Goal: Navigation & Orientation: Find specific page/section

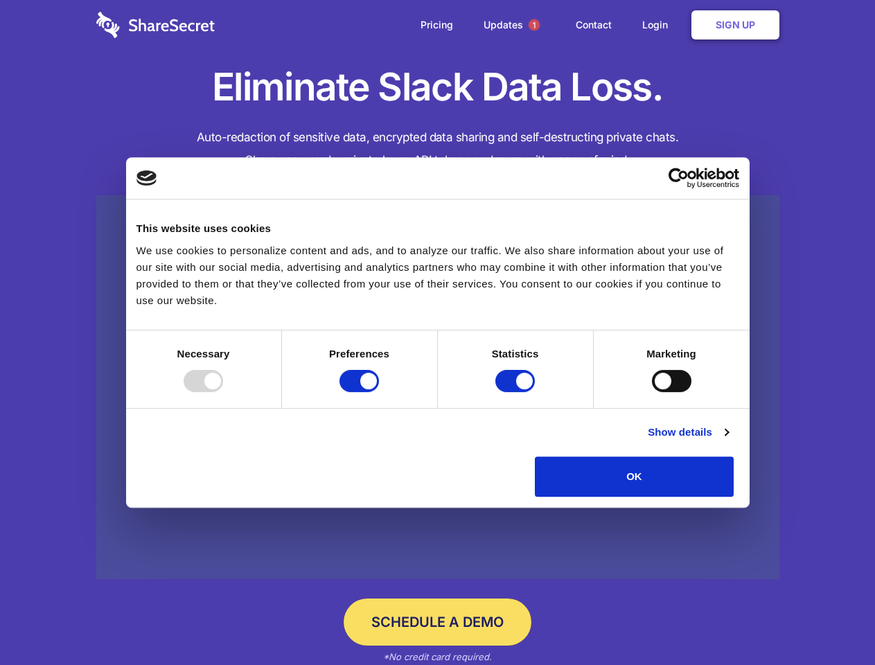
click at [223, 392] on div at bounding box center [203, 381] width 39 height 22
click at [379, 392] on input "Preferences" at bounding box center [359, 381] width 39 height 22
checkbox input "false"
click at [517, 392] on input "Statistics" at bounding box center [514, 381] width 39 height 22
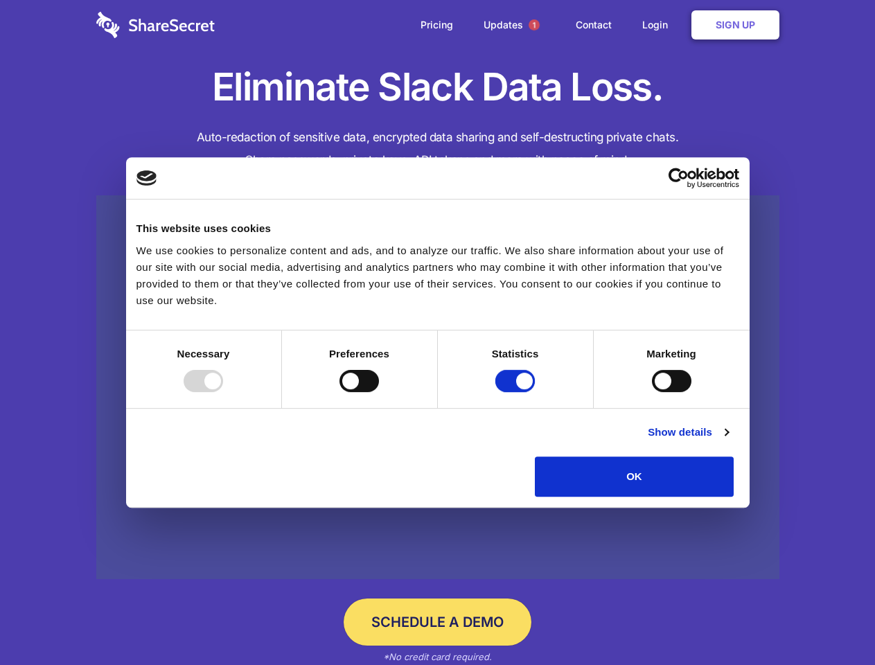
checkbox input "false"
click at [652, 392] on input "Marketing" at bounding box center [671, 381] width 39 height 22
checkbox input "true"
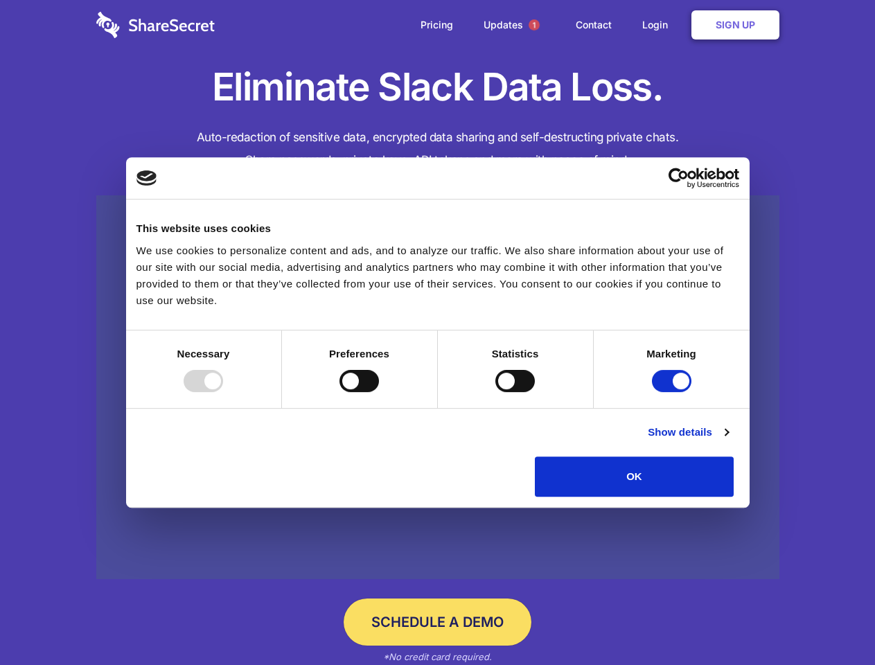
click at [728, 441] on link "Show details" at bounding box center [688, 432] width 80 height 17
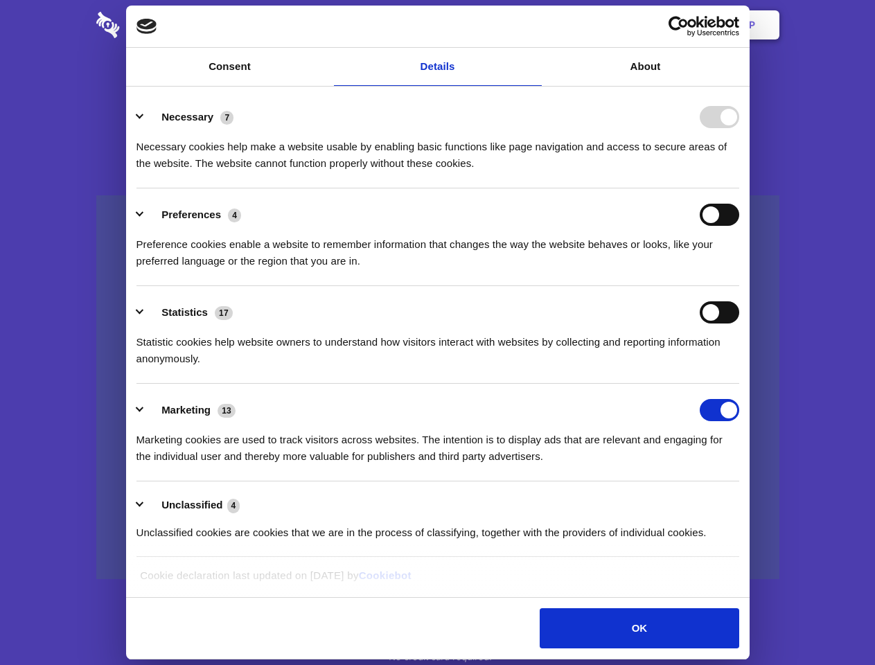
click at [739, 172] on div "Necessary 7 Necessary cookies help make a website usable by enabling basic func…" at bounding box center [438, 139] width 603 height 66
click at [534, 25] on span "1" at bounding box center [534, 24] width 11 height 11
